Goal: Check status: Check status

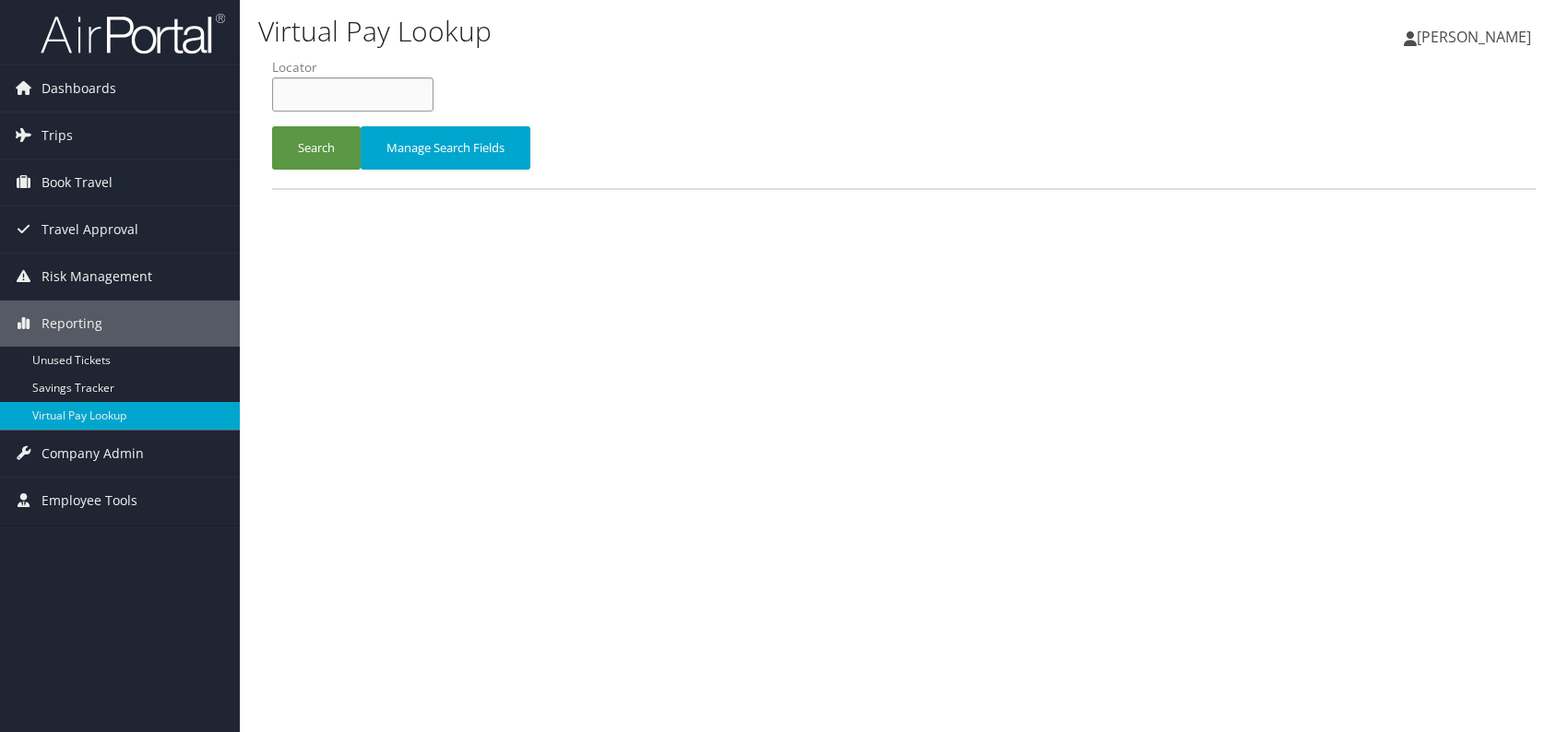
paste input "HCDAWZ"
type input "HCDAWZ"
click at [314, 142] on button "Search" at bounding box center [316, 148] width 88 height 43
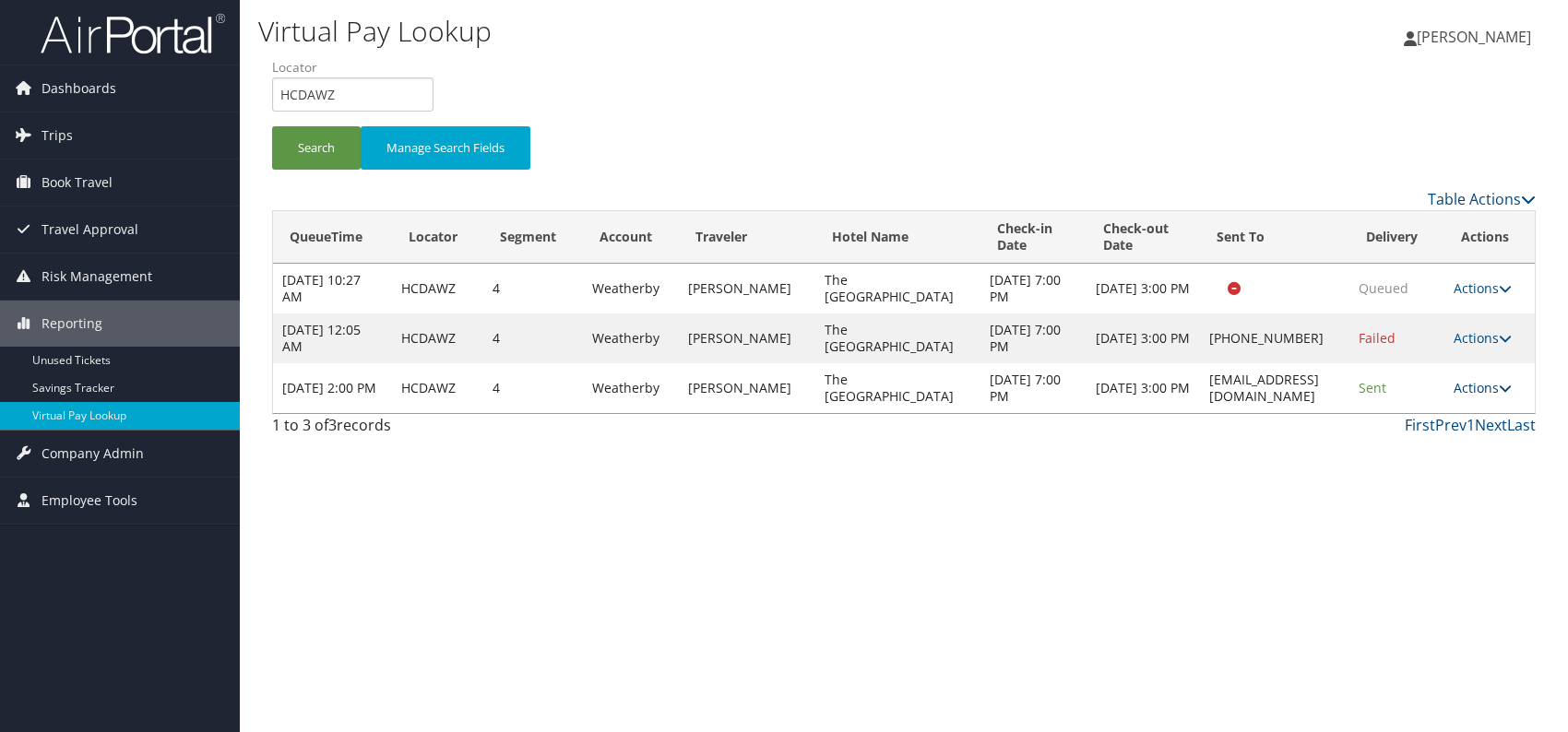
click at [1465, 388] on link "Actions" at bounding box center [1482, 388] width 58 height 18
click at [1438, 448] on link "Logs" at bounding box center [1448, 445] width 116 height 31
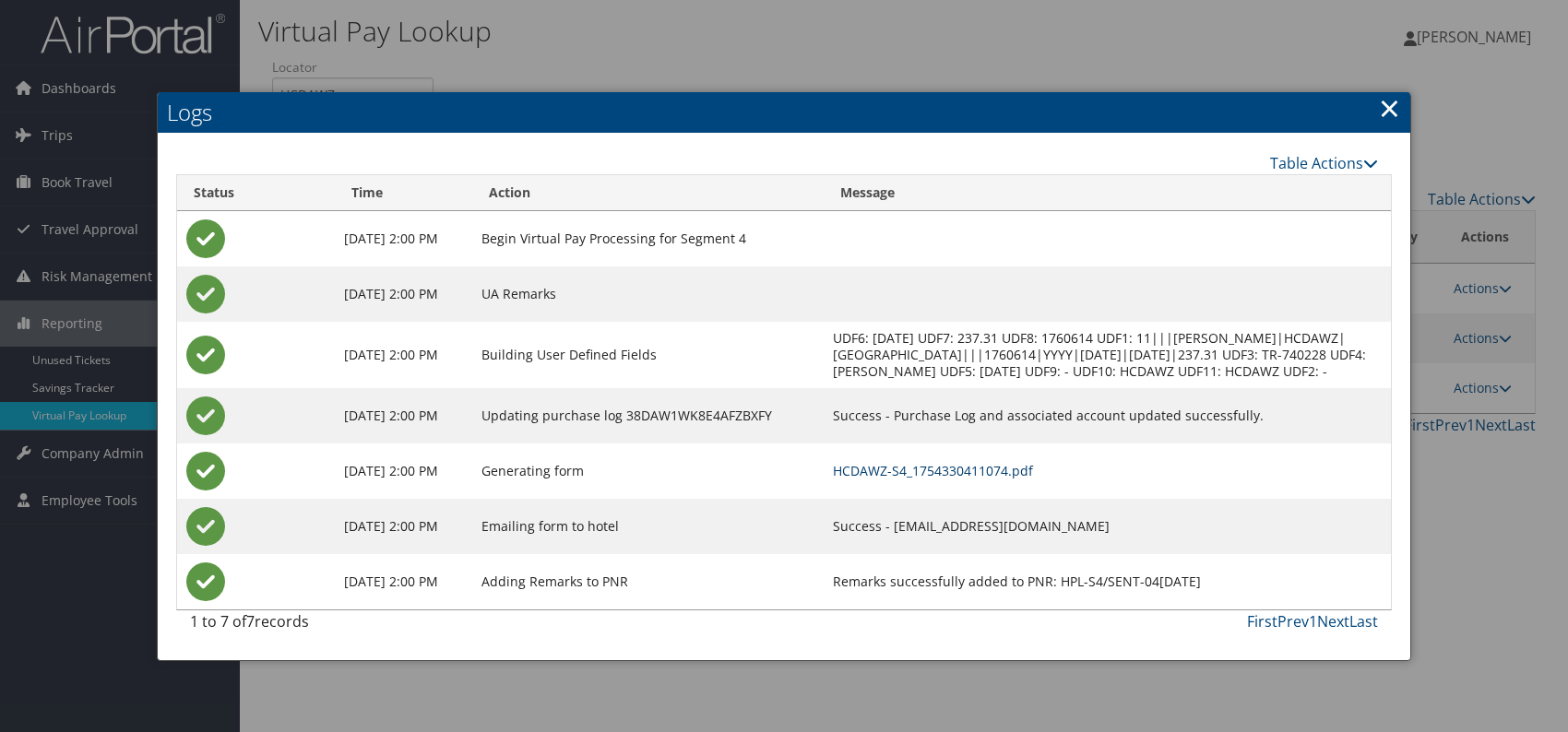
click at [1019, 479] on link "HCDAWZ-S4_1754330411074.pdf" at bounding box center [933, 471] width 200 height 18
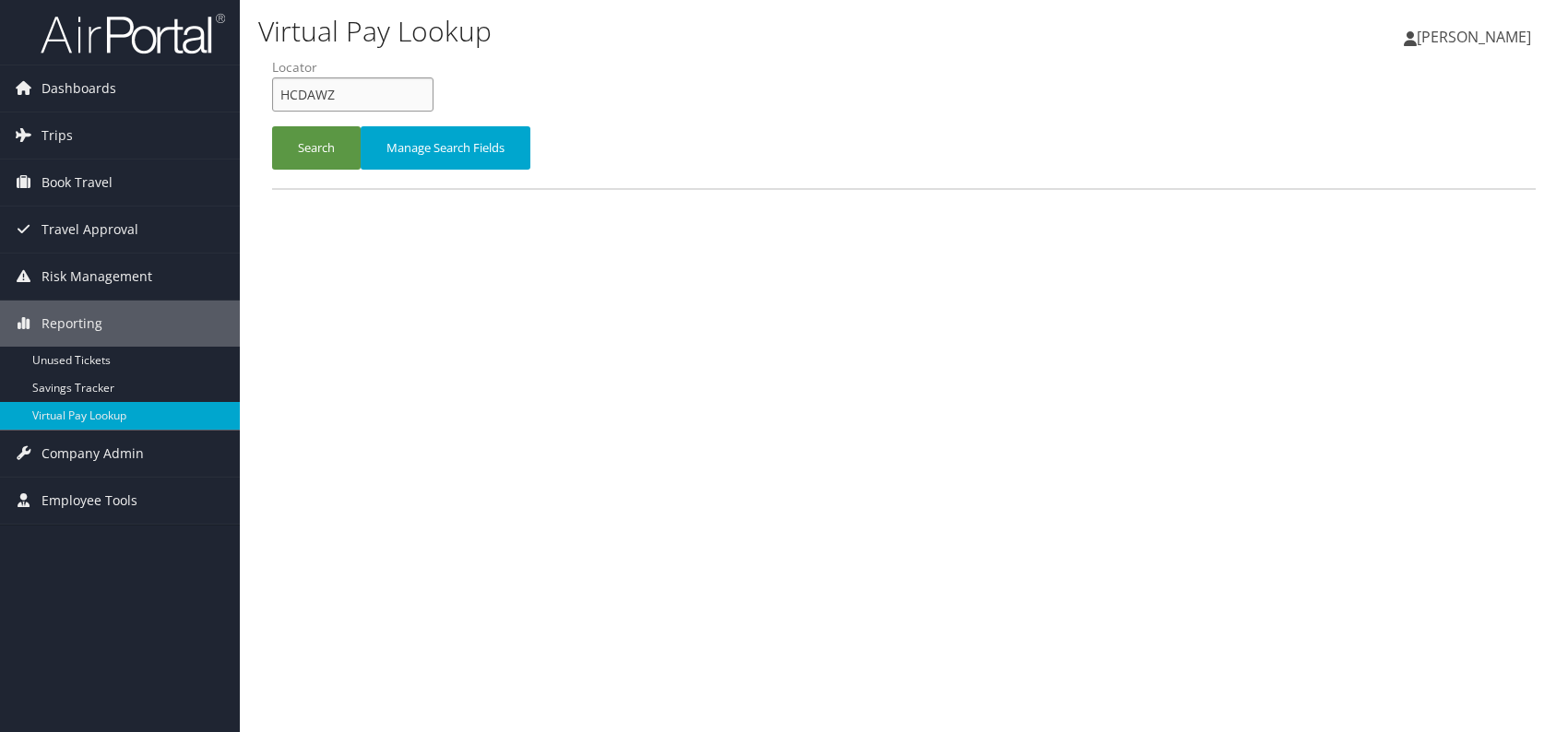
drag, startPoint x: 311, startPoint y: 98, endPoint x: 275, endPoint y: 98, distance: 36.0
click at [275, 98] on input "HCDAWZ" at bounding box center [353, 94] width 161 height 34
paste input "SOBWGN"
click at [312, 97] on input "SOBWGN" at bounding box center [353, 94] width 161 height 34
drag, startPoint x: 300, startPoint y: 149, endPoint x: 311, endPoint y: 151, distance: 11.2
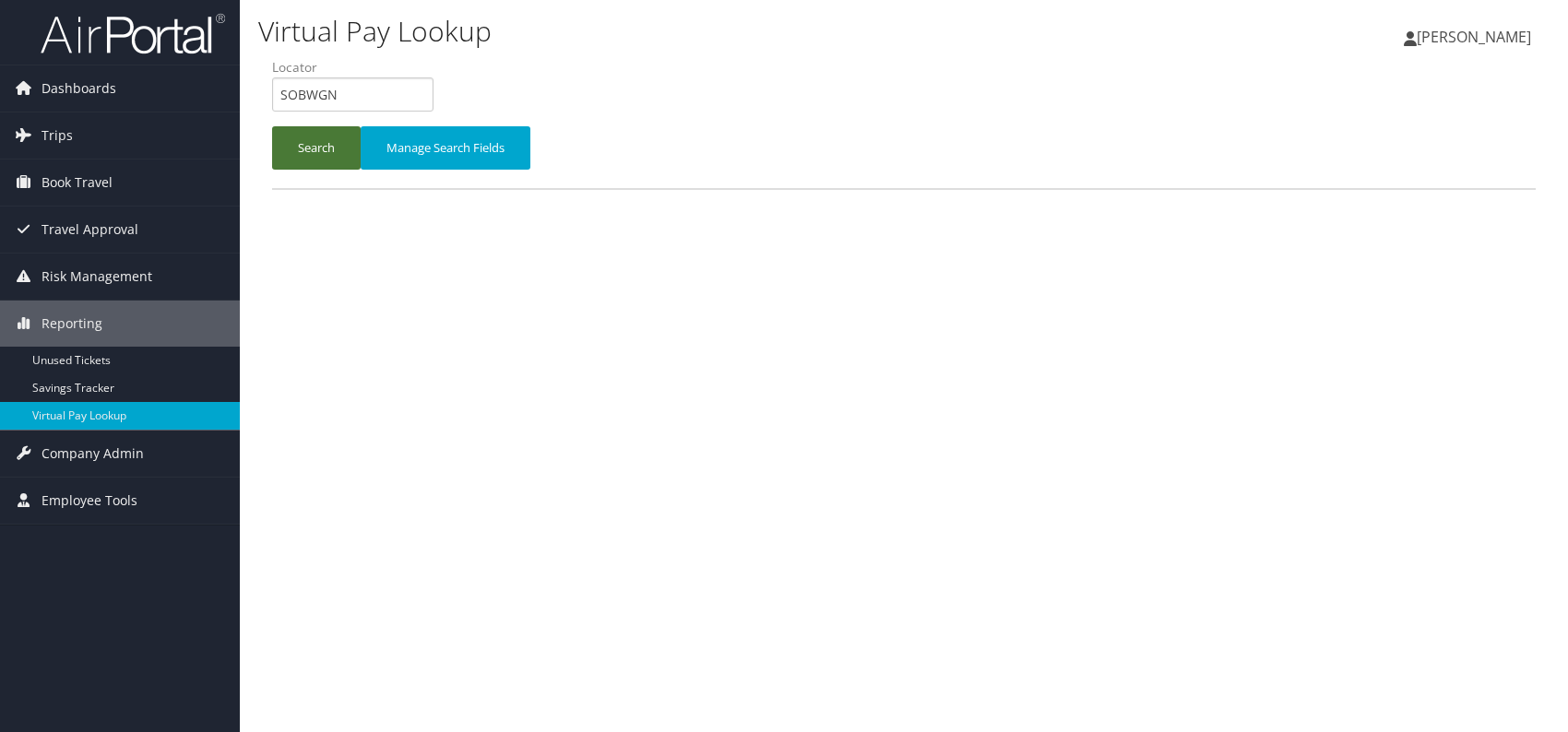
click at [300, 148] on button "Search" at bounding box center [316, 148] width 88 height 43
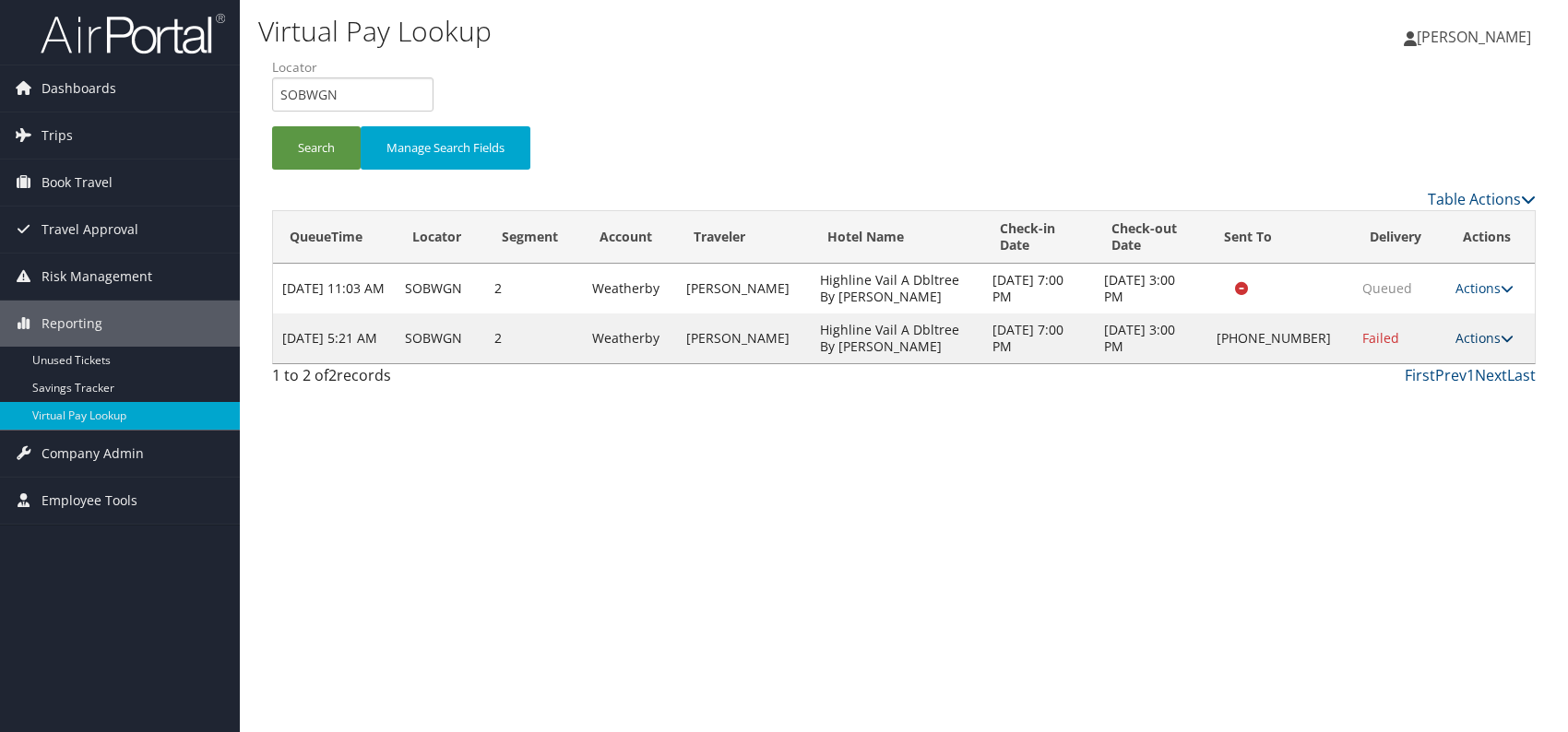
click at [1486, 340] on link "Actions" at bounding box center [1484, 338] width 58 height 18
click at [1404, 399] on link "Logs" at bounding box center [1425, 396] width 158 height 31
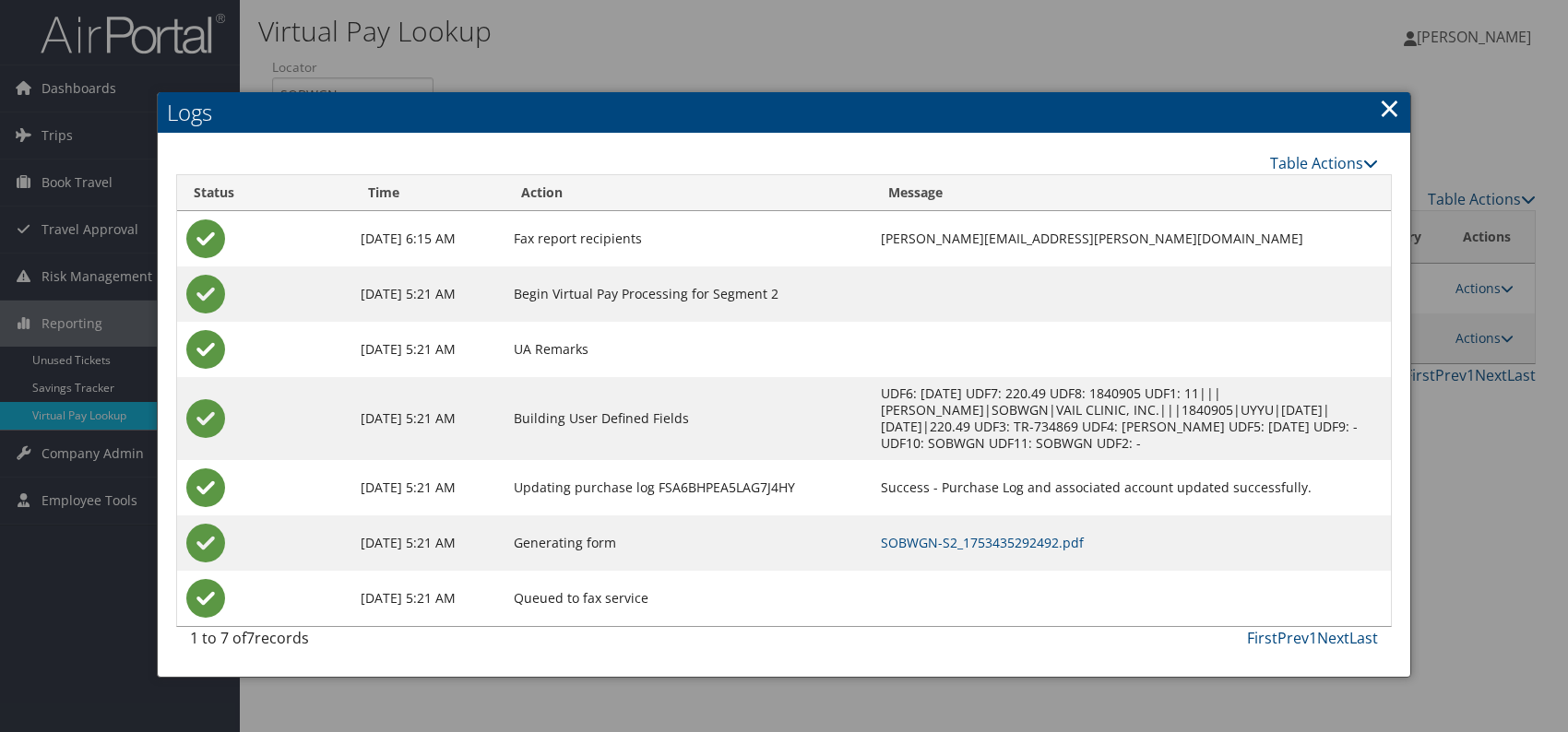
click at [1391, 100] on link "×" at bounding box center [1389, 108] width 22 height 37
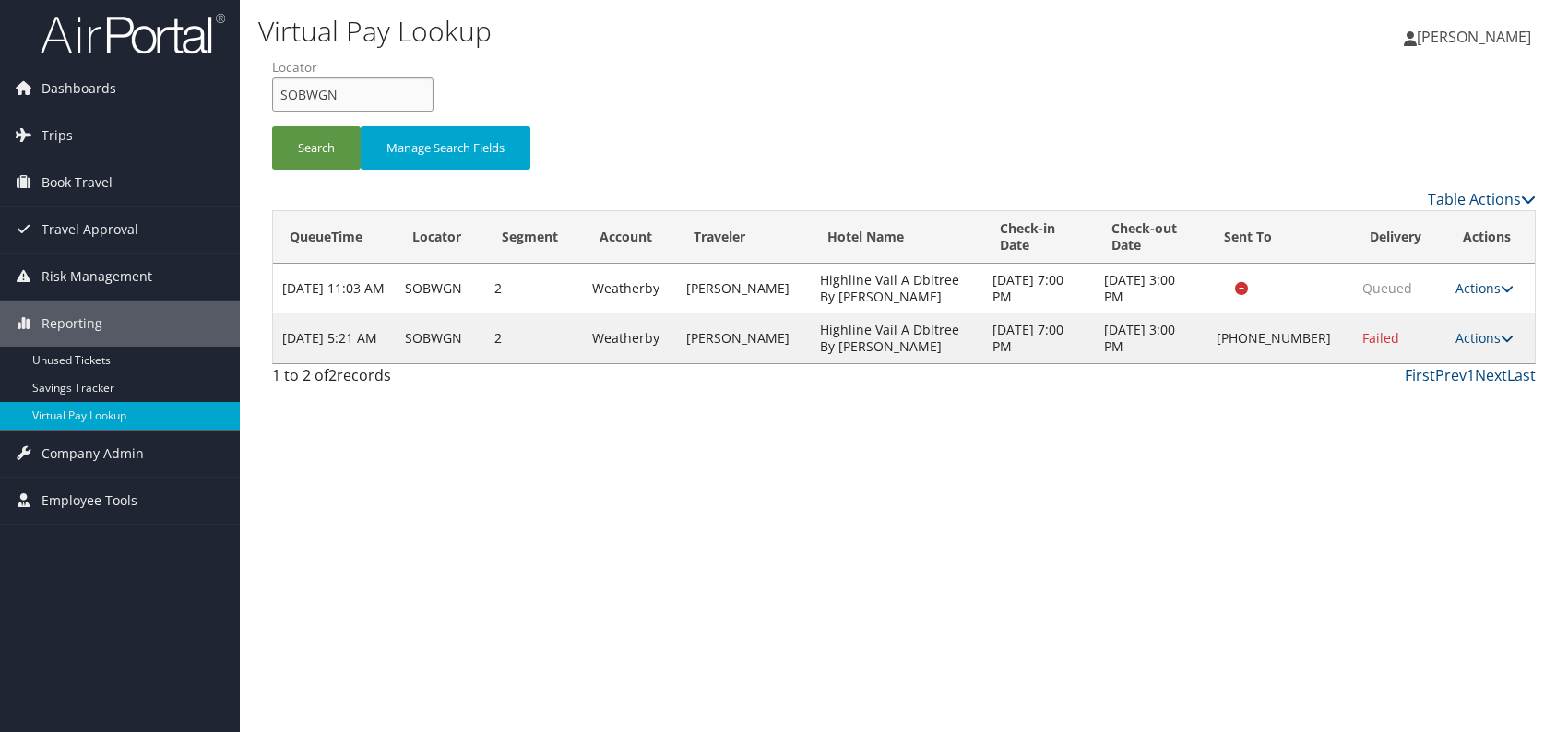
drag, startPoint x: 373, startPoint y: 94, endPoint x: 255, endPoint y: 92, distance: 118.0
click at [255, 92] on div "Virtual Pay Lookup [PERSON_NAME] [PERSON_NAME] My Settings Travel Agency Contac…" at bounding box center [904, 366] width 1328 height 732
paste input "KSPMOY"
type input "KSPMOY"
click at [300, 150] on button "Search" at bounding box center [316, 148] width 88 height 43
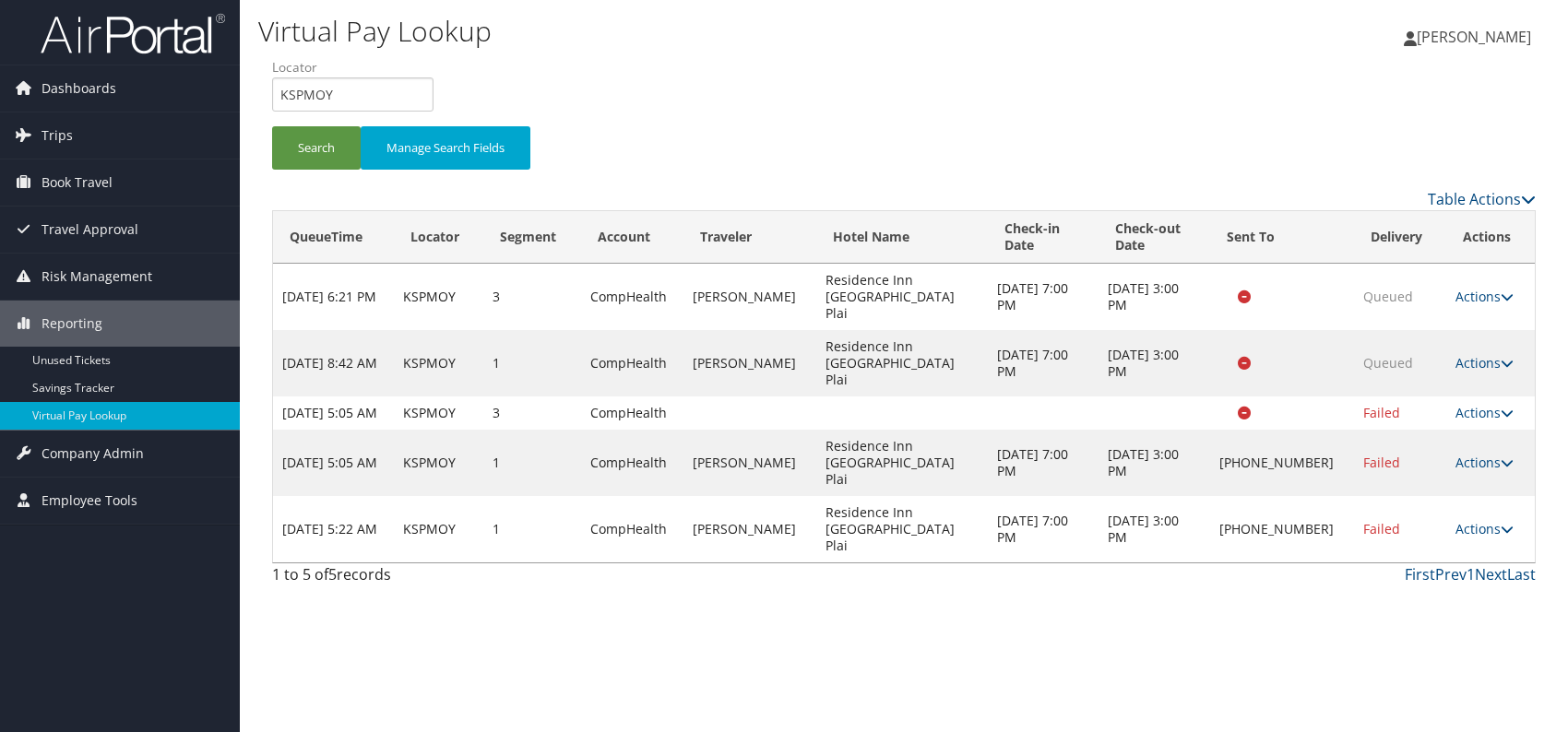
click at [1493, 520] on link "Actions" at bounding box center [1484, 529] width 58 height 18
click at [1405, 547] on link "Logs" at bounding box center [1426, 545] width 158 height 31
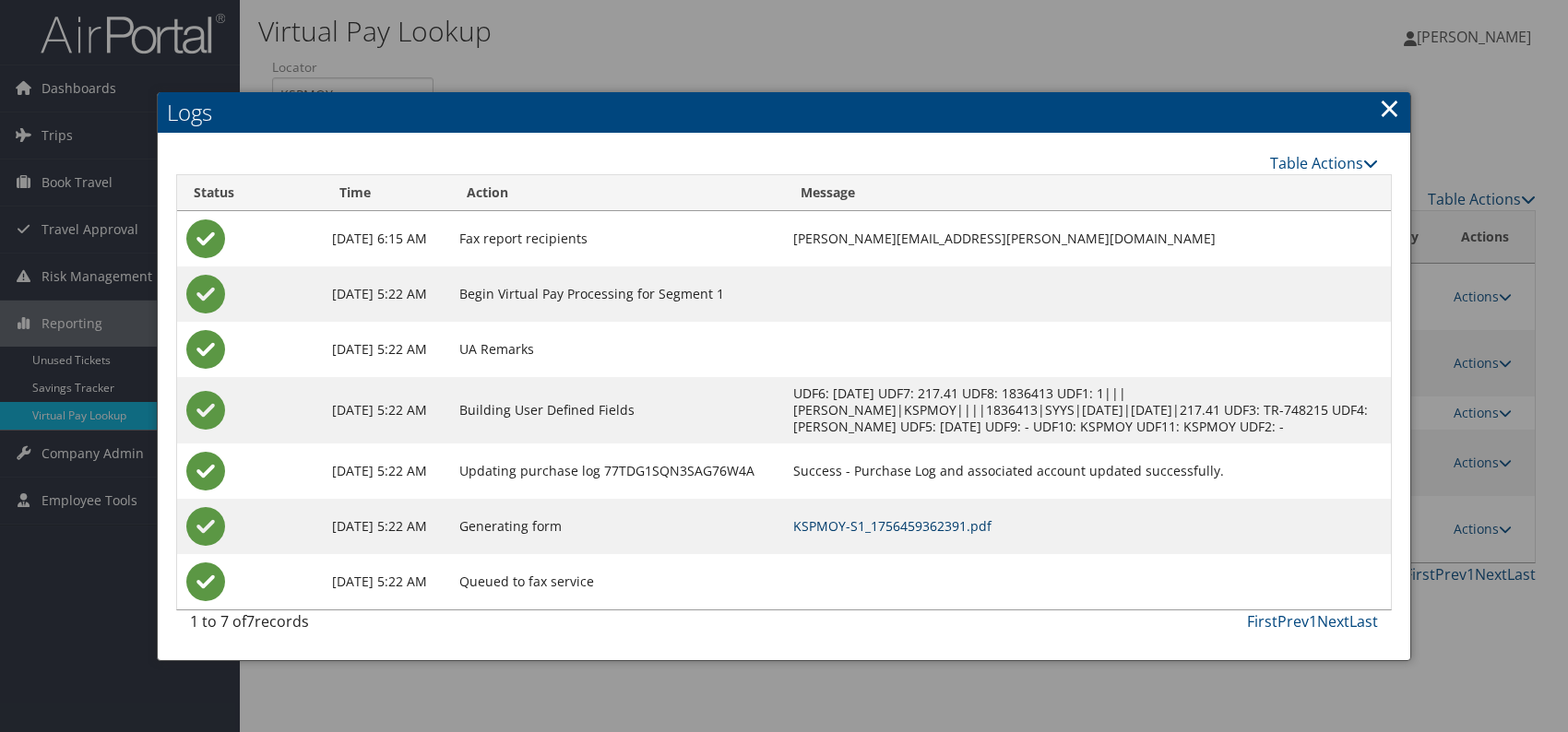
click at [927, 519] on link "KSPMOY-S1_1756459362391.pdf" at bounding box center [892, 527] width 198 height 18
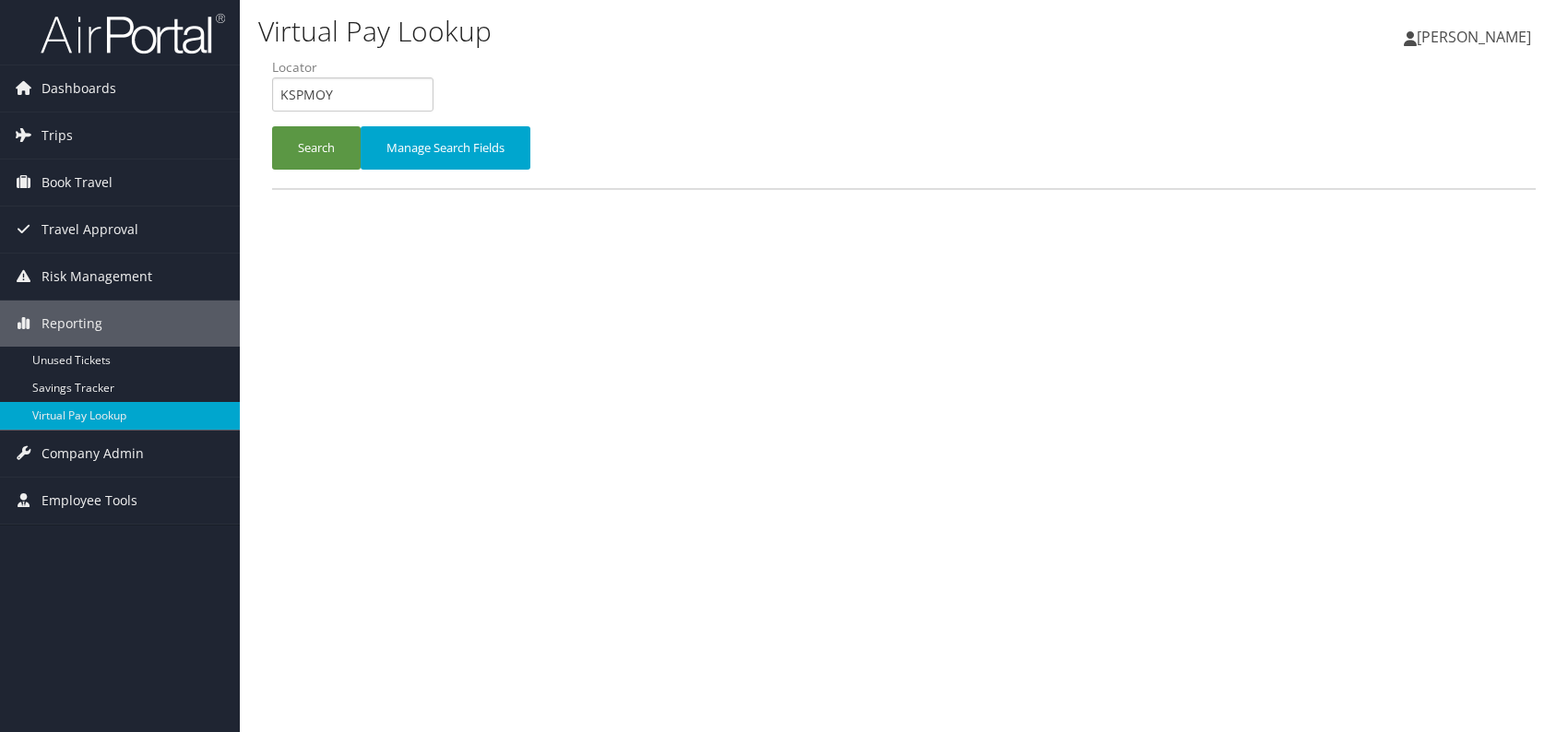
click at [256, 95] on div "Virtual Pay Lookup Romina Kwock Romina Kwock My Settings Travel Agency Contacts…" at bounding box center [904, 366] width 1328 height 732
type input "MFYMMJ"
click at [308, 158] on button "Search" at bounding box center [316, 148] width 88 height 43
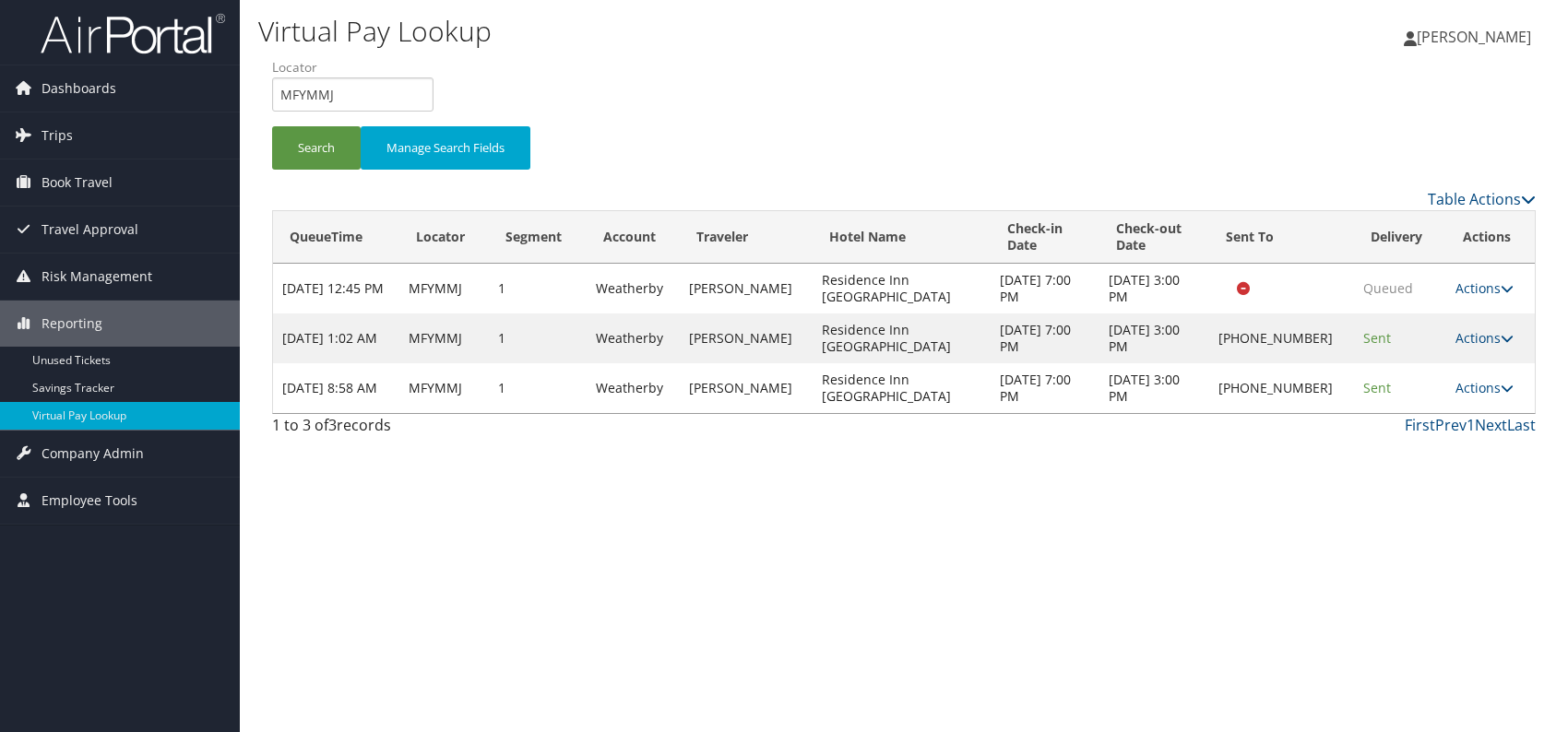
drag, startPoint x: 1484, startPoint y: 384, endPoint x: 1482, endPoint y: 397, distance: 13.2
click at [1484, 383] on link "Actions" at bounding box center [1484, 388] width 58 height 18
click at [1428, 449] on link "Logs" at bounding box center [1425, 445] width 158 height 31
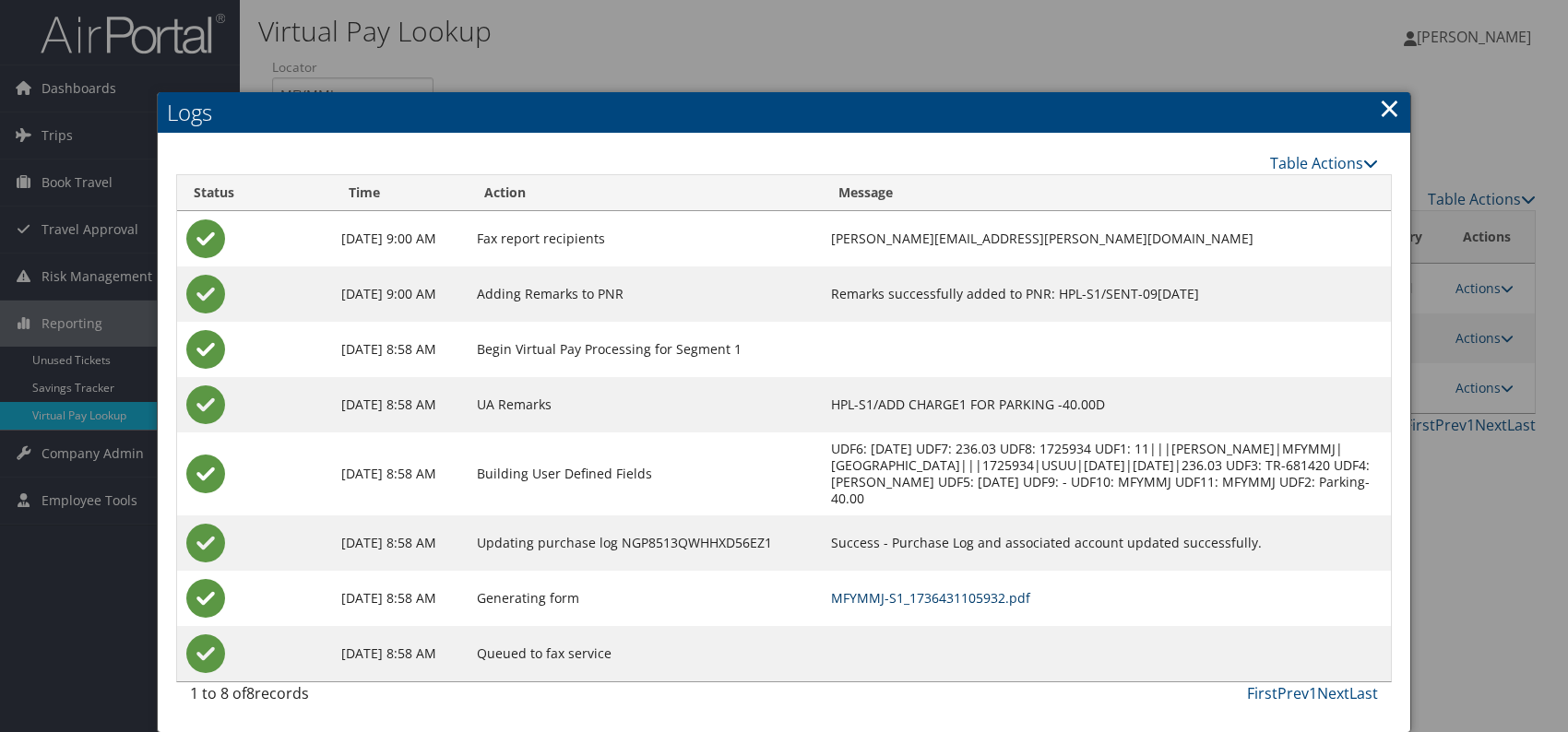
click at [1025, 598] on link "MFYMMJ-S1_1736431105932.pdf" at bounding box center [930, 598] width 199 height 18
